Goal: Task Accomplishment & Management: Use online tool/utility

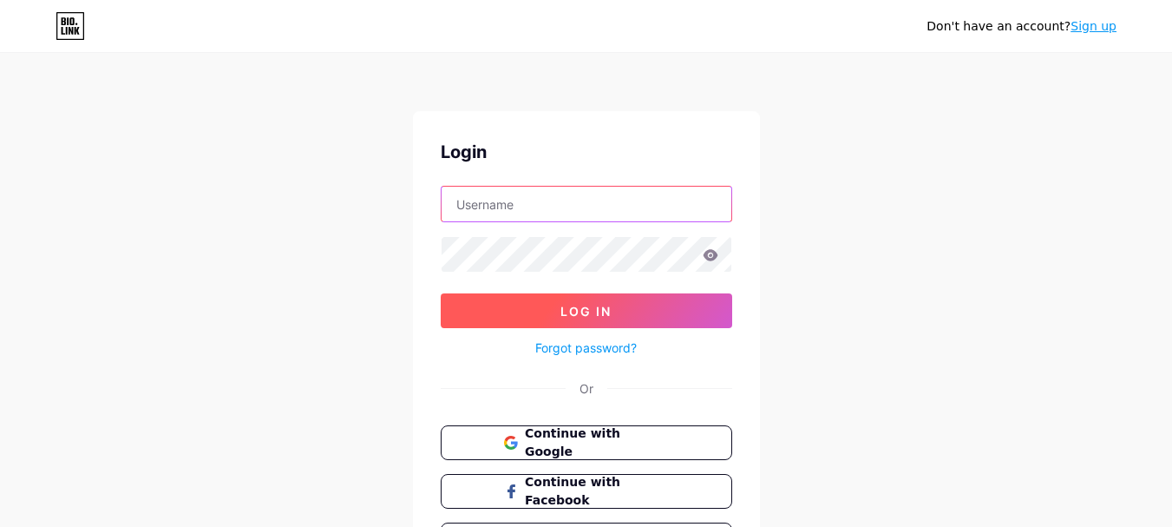
type input "[EMAIL_ADDRESS][DOMAIN_NAME]"
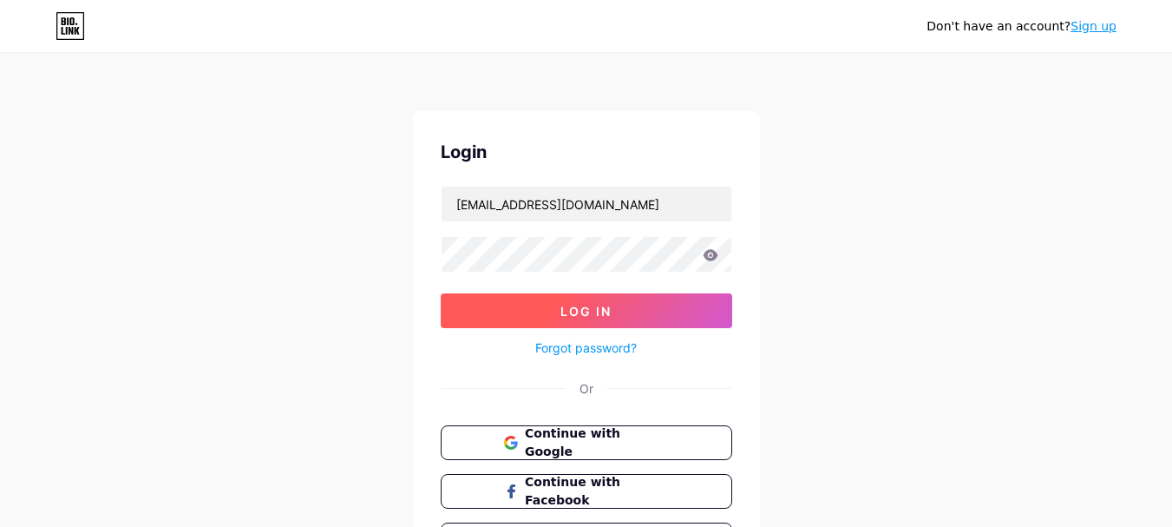
click at [616, 302] on button "Log In" at bounding box center [587, 310] width 292 height 35
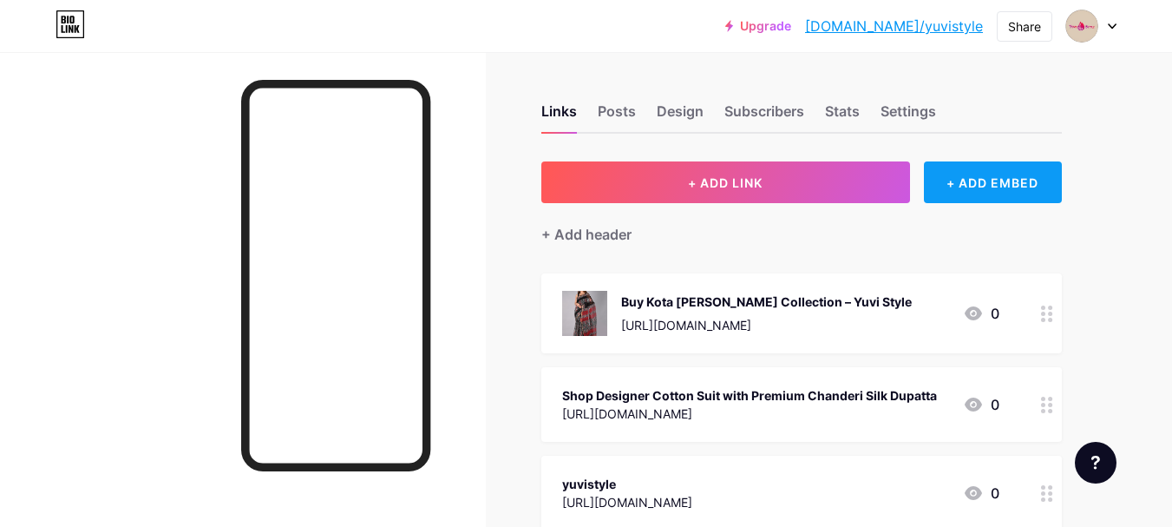
click at [981, 178] on div "+ ADD EMBED" at bounding box center [993, 182] width 138 height 42
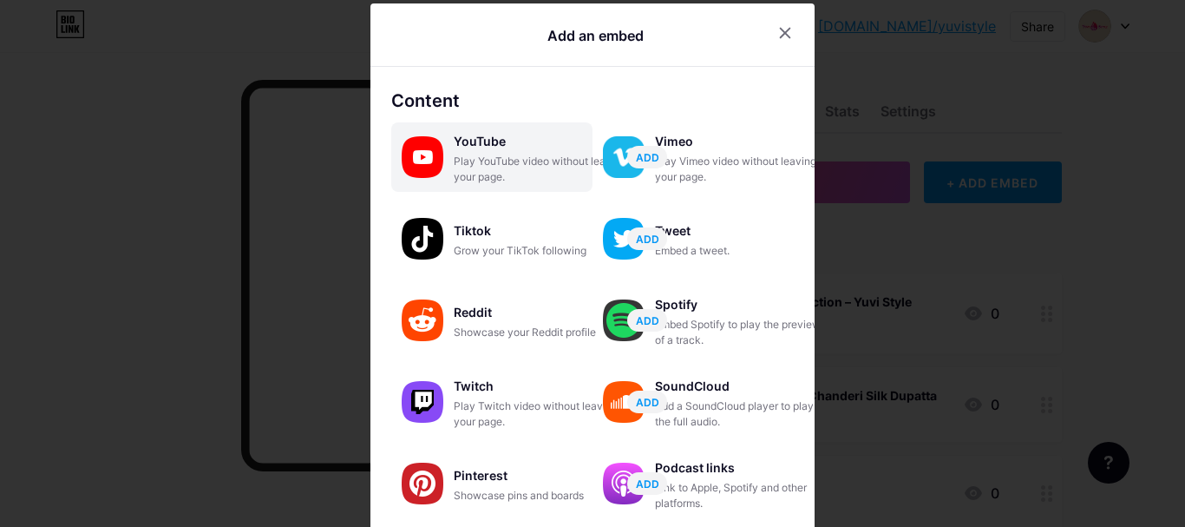
click at [468, 173] on div "Play YouTube video without leaving your page." at bounding box center [541, 169] width 174 height 31
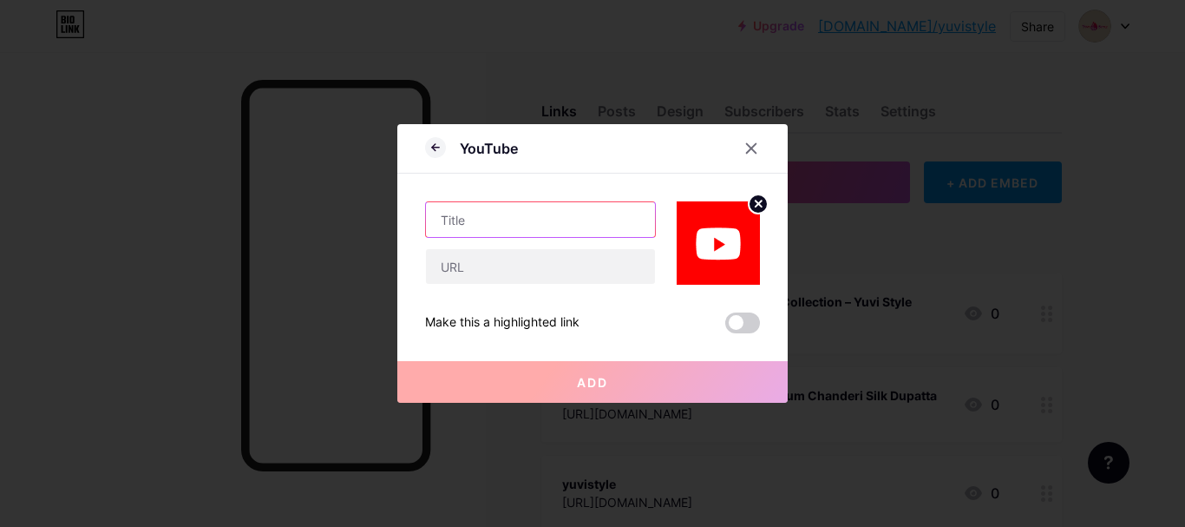
click at [520, 211] on input "text" at bounding box center [540, 219] width 229 height 35
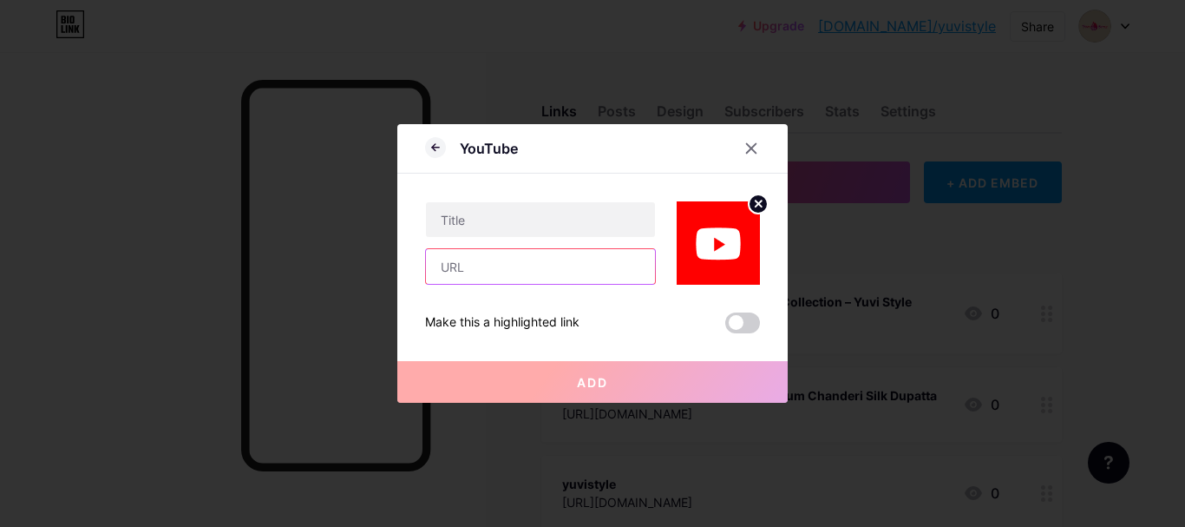
click at [505, 279] on input "text" at bounding box center [540, 266] width 229 height 35
click at [750, 146] on icon at bounding box center [752, 149] width 10 height 10
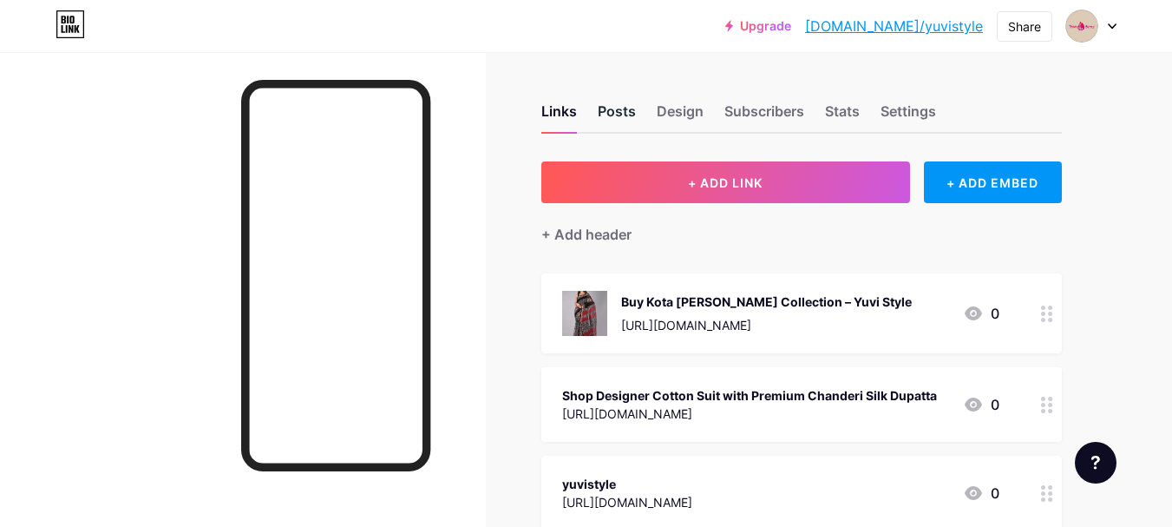
click at [627, 112] on div "Posts" at bounding box center [617, 116] width 38 height 31
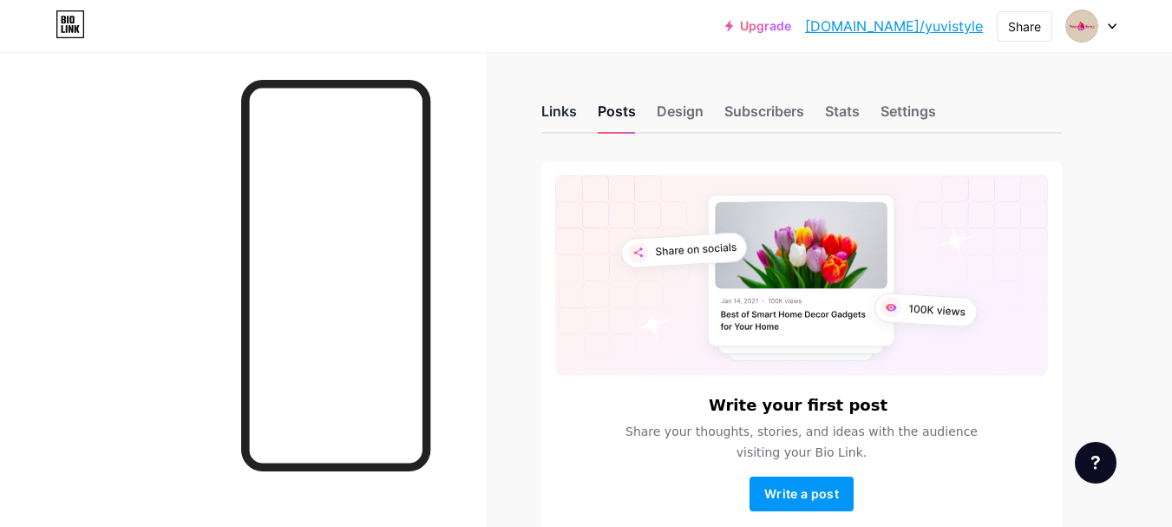
click at [558, 127] on div "Links" at bounding box center [559, 116] width 36 height 31
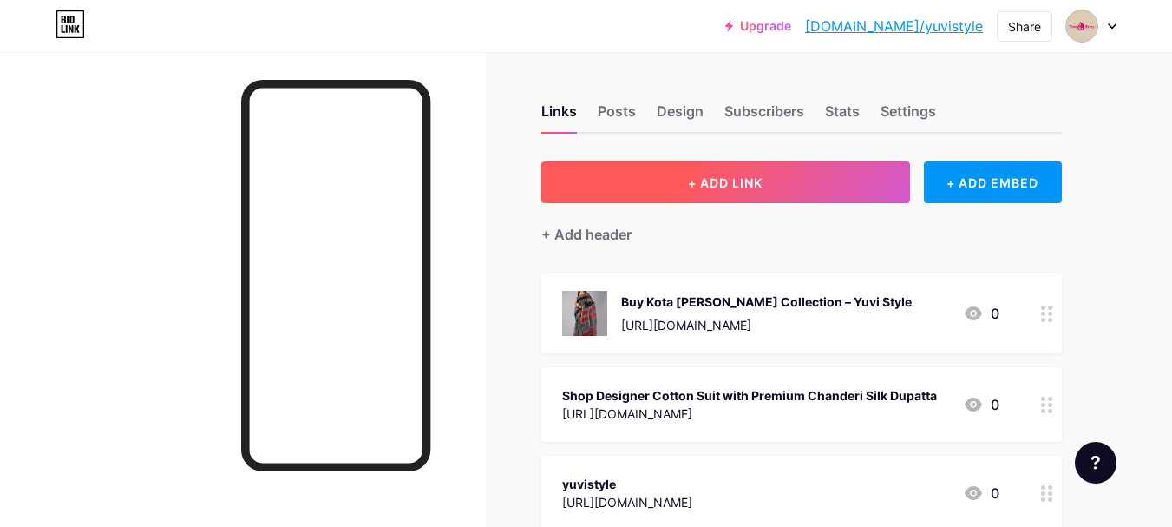
click at [700, 191] on button "+ ADD LINK" at bounding box center [725, 182] width 369 height 42
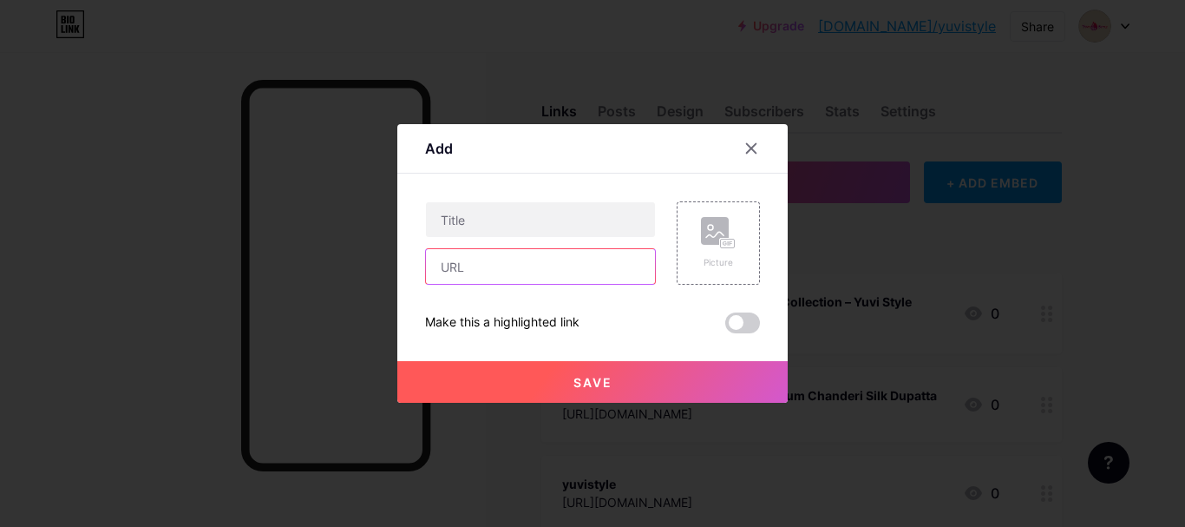
click at [511, 263] on input "text" at bounding box center [540, 266] width 229 height 35
paste input "[URL][DOMAIN_NAME]"
type input "[URL][DOMAIN_NAME]"
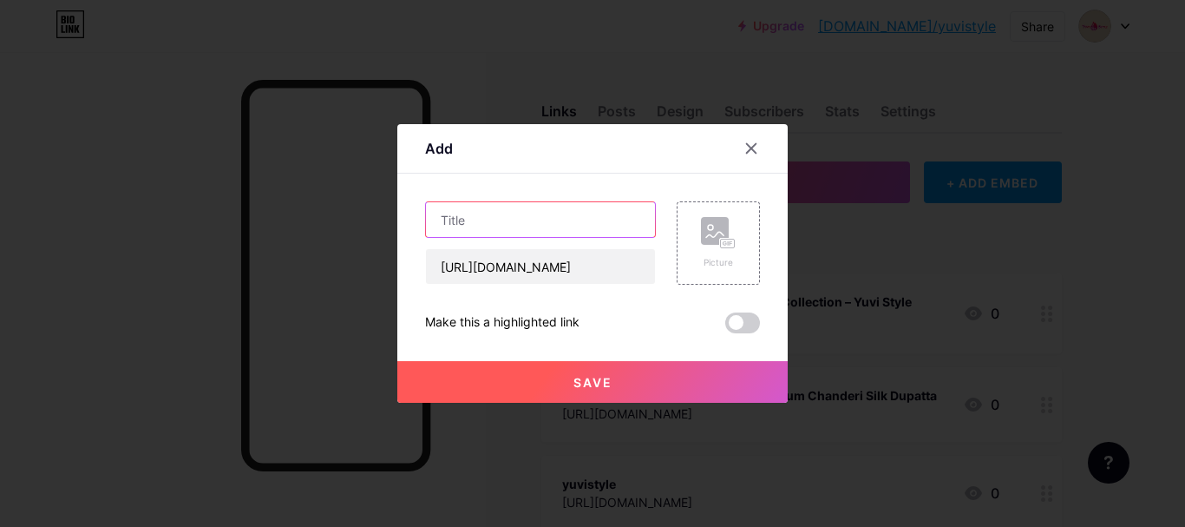
click at [535, 232] on input "text" at bounding box center [540, 219] width 229 height 35
paste input "Shop Hand Block Printed Cotton Suit With Cotton Mulmul Dupatta"
type input "Shop Hand Block Printed Cotton Suit With Cotton Mulmul Dupatta"
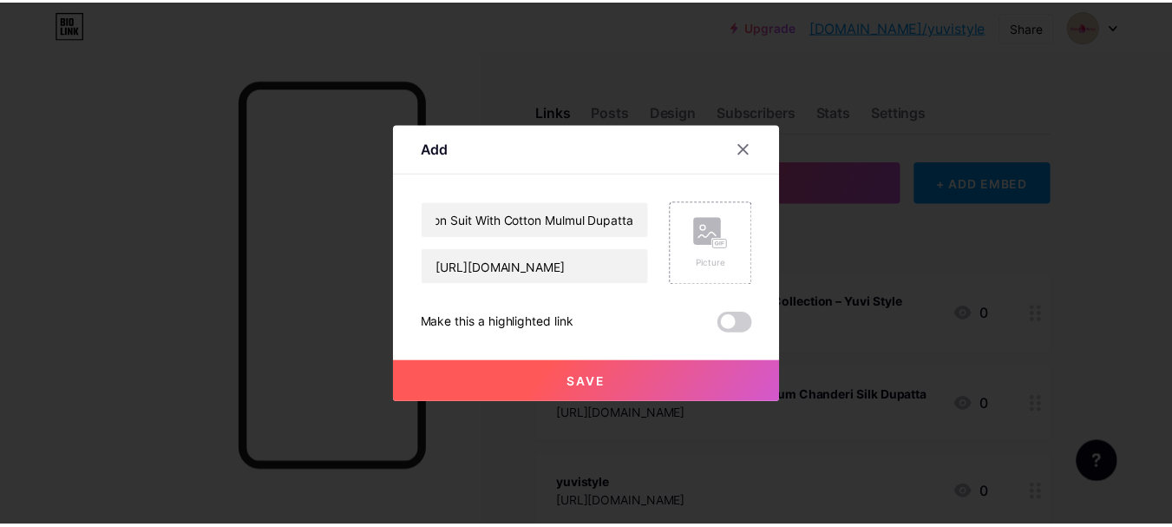
scroll to position [0, 0]
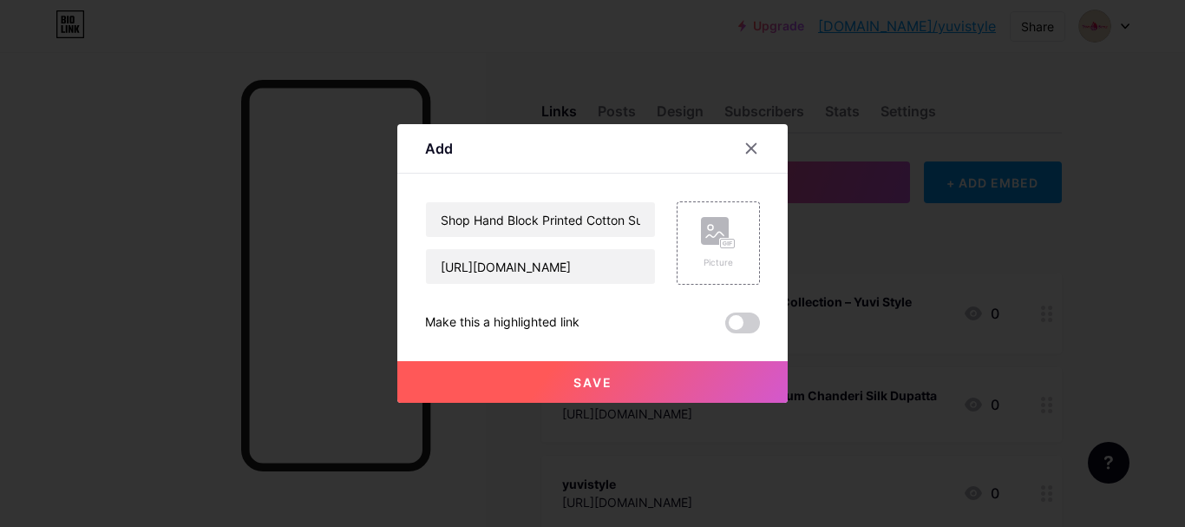
click at [608, 382] on span "Save" at bounding box center [593, 382] width 39 height 15
